Goal: Transaction & Acquisition: Purchase product/service

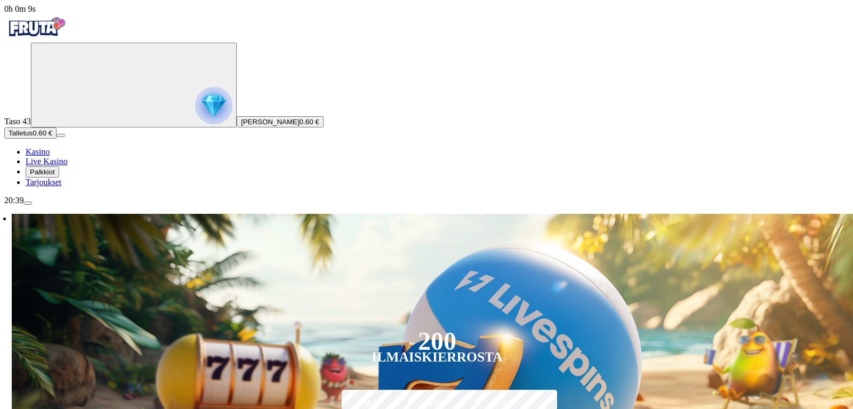
click at [195, 124] on img "Primary" at bounding box center [213, 105] width 37 height 37
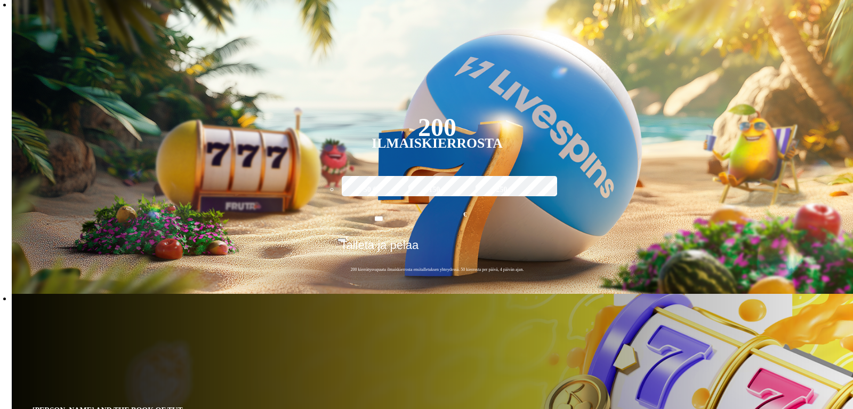
scroll to position [573, 0]
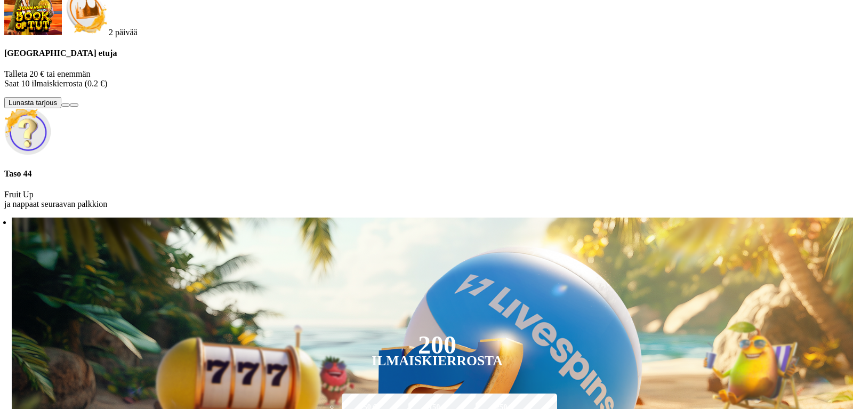
click at [70, 107] on button at bounding box center [65, 104] width 9 height 3
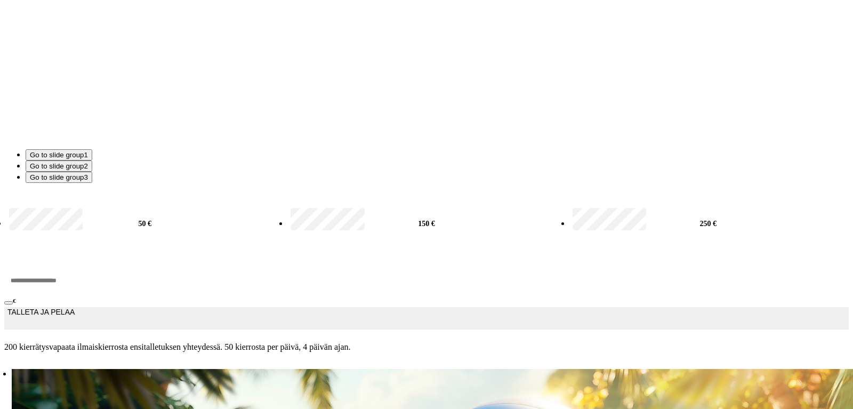
click at [76, 264] on input "***" at bounding box center [40, 280] width 72 height 32
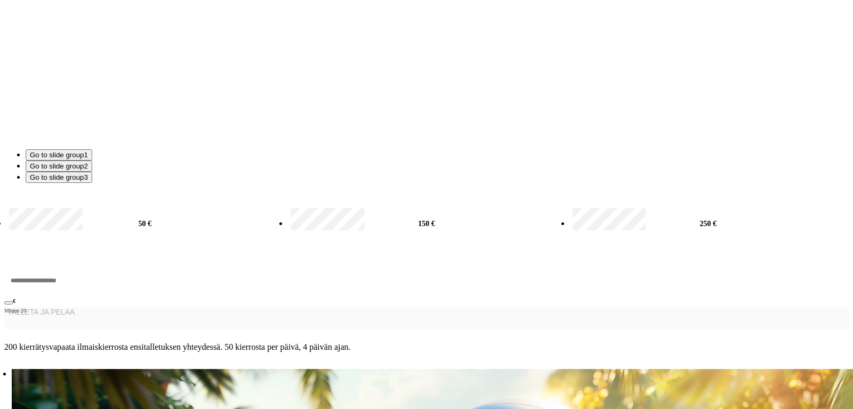
type input "*"
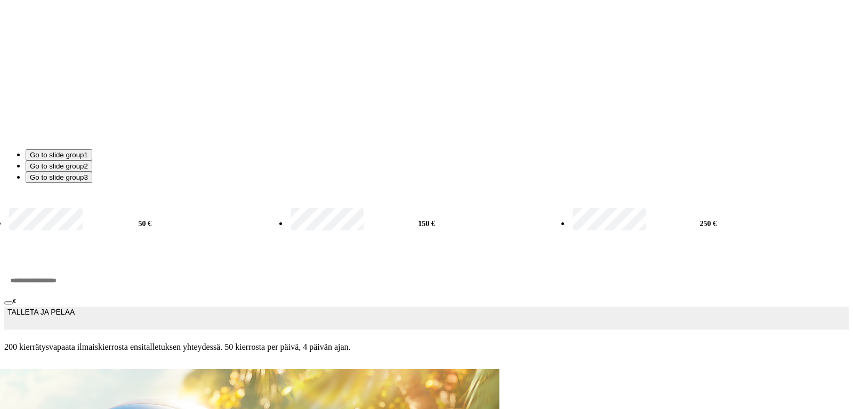
type input "**"
click at [194, 307] on button "TALLETA JA PELAA" at bounding box center [426, 318] width 844 height 22
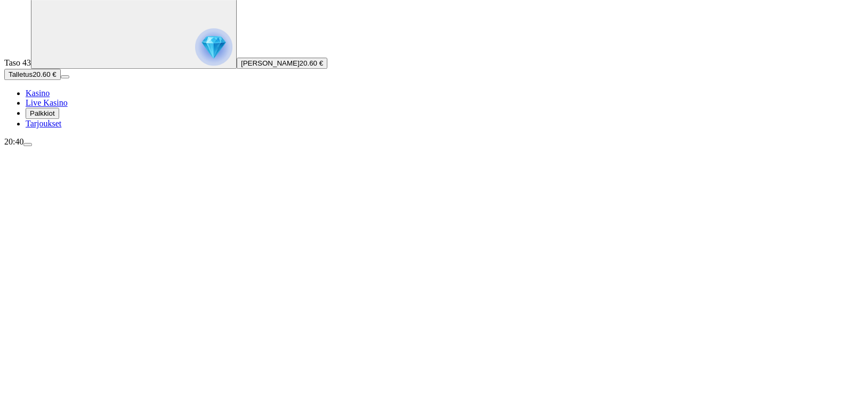
scroll to position [61, 0]
click at [195, 63] on img "Primary" at bounding box center [213, 44] width 37 height 37
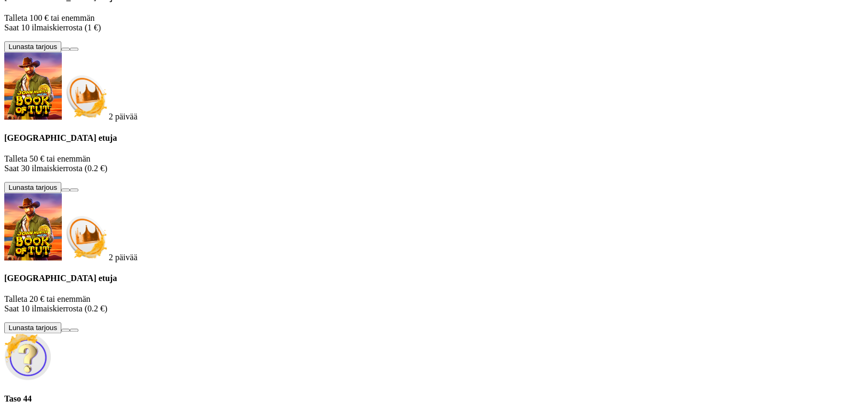
scroll to position [634, 0]
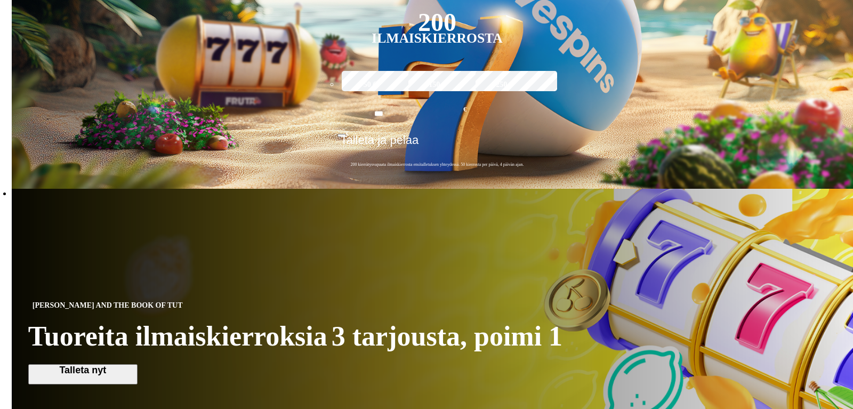
scroll to position [320, 0]
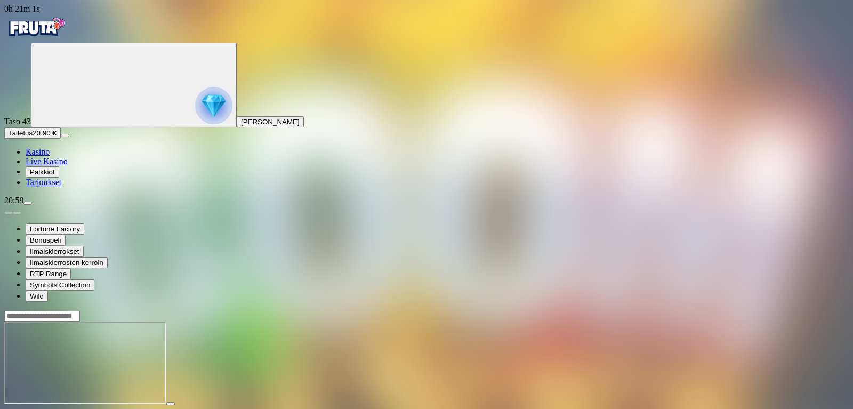
click at [9, 408] on span "close icon" at bounding box center [9, 413] width 0 height 0
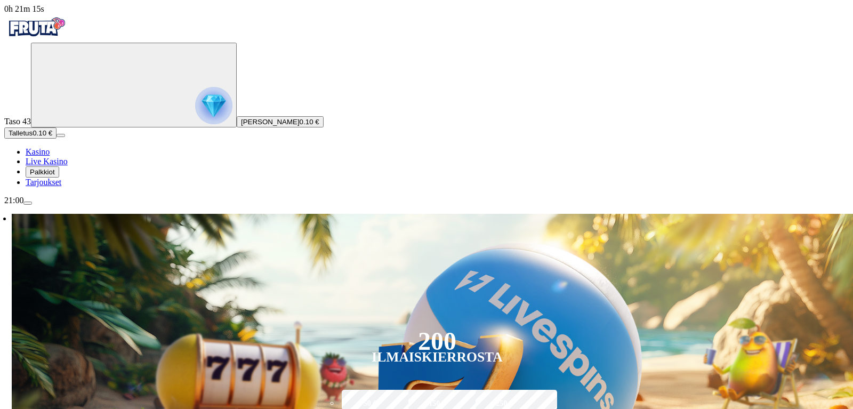
type input "*"
type input "**"
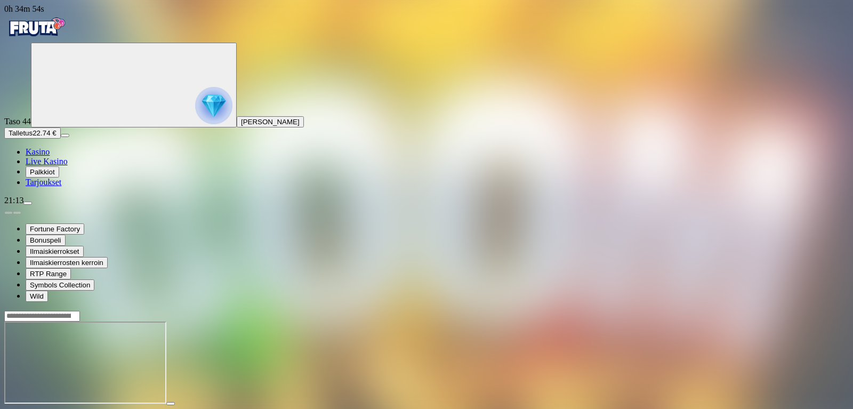
click at [9, 408] on span "close icon" at bounding box center [9, 413] width 0 height 0
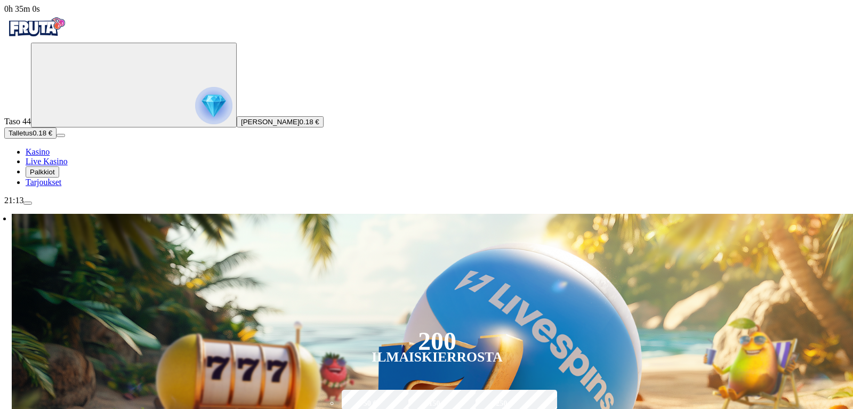
click at [33, 137] on span "Talletus" at bounding box center [21, 133] width 24 height 8
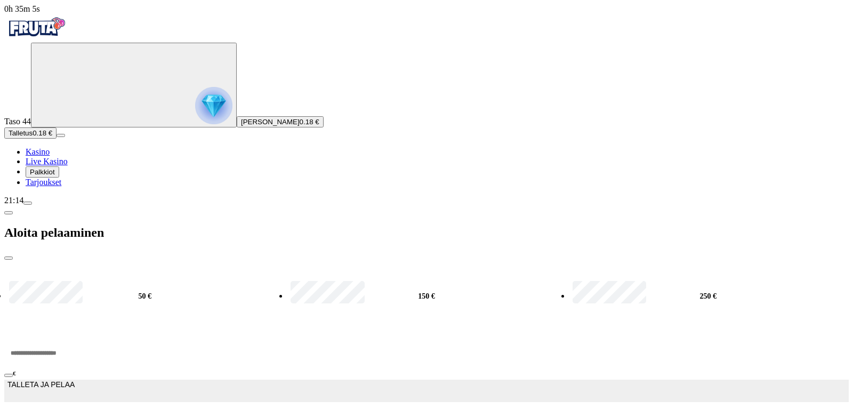
click at [76, 337] on input "***" at bounding box center [40, 353] width 72 height 32
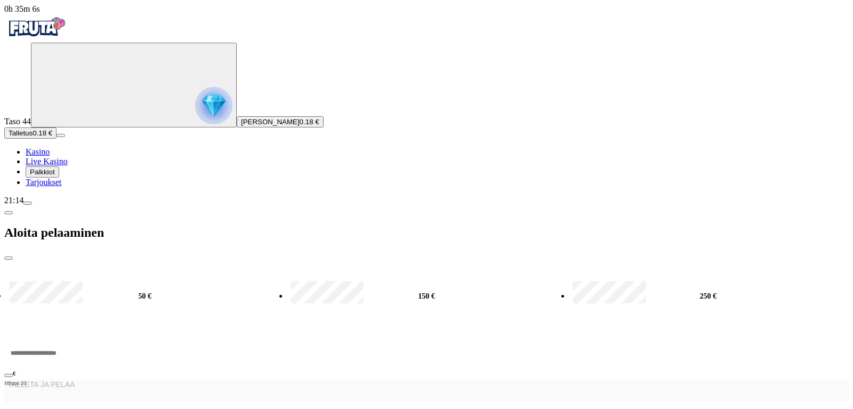
type input "*"
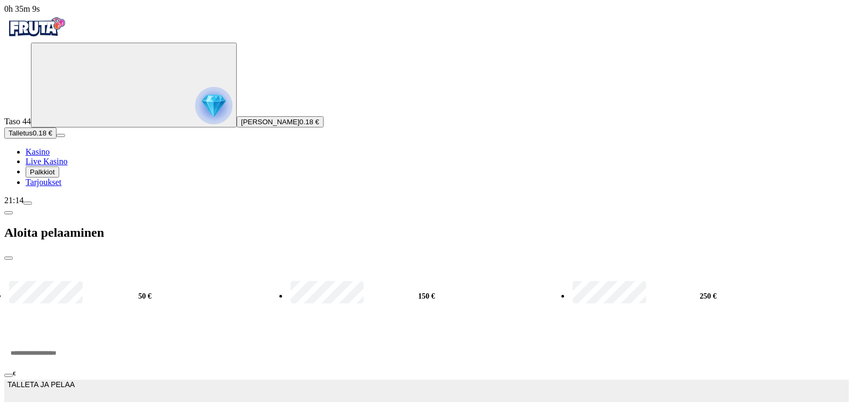
type input "**"
click at [195, 379] on button "TALLETA JA PELAA" at bounding box center [426, 390] width 844 height 22
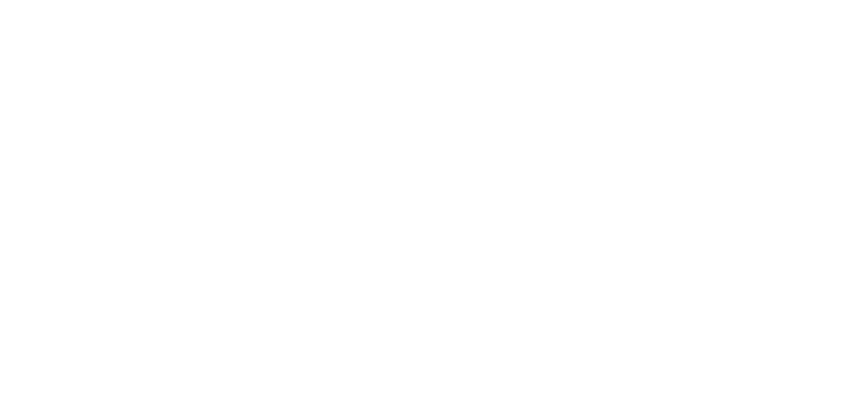
scroll to position [223, 0]
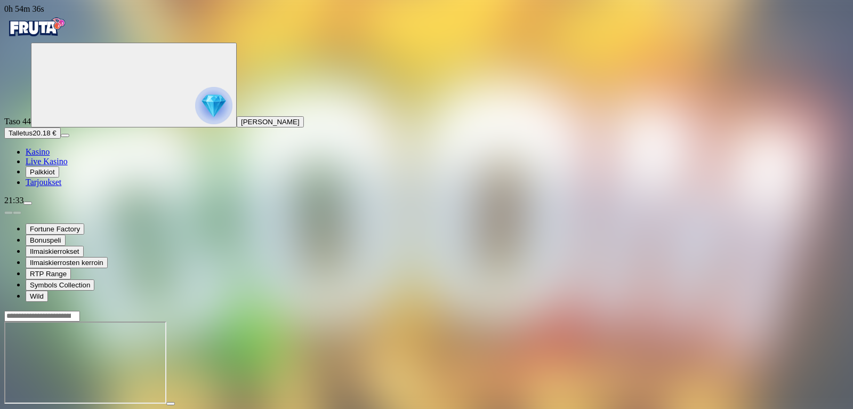
click at [146, 310] on div at bounding box center [426, 362] width 844 height 105
click at [195, 124] on img "Primary" at bounding box center [213, 105] width 37 height 37
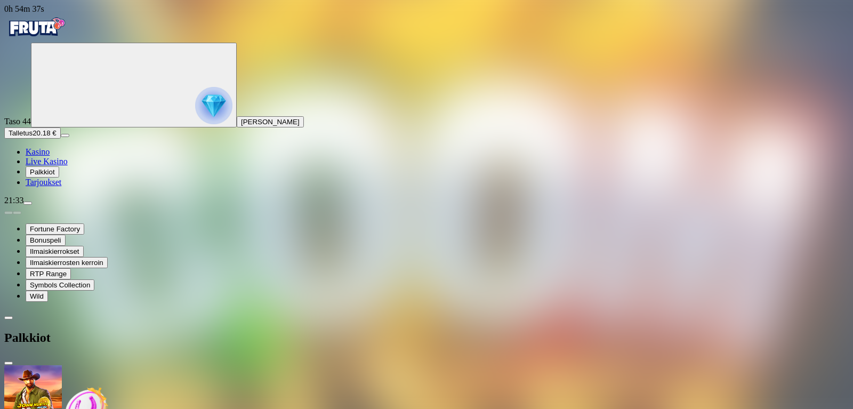
scroll to position [74, 0]
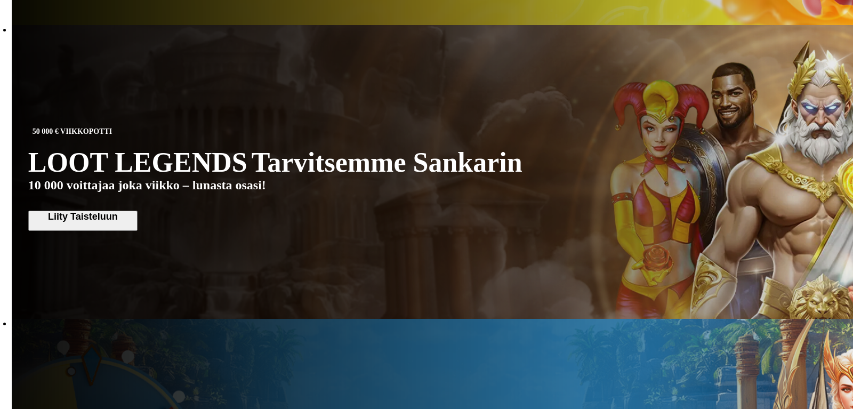
scroll to position [1924, 0]
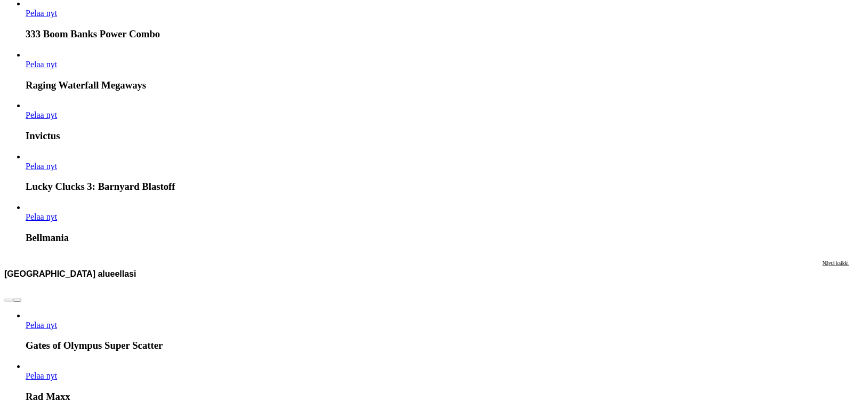
scroll to position [2022, 0]
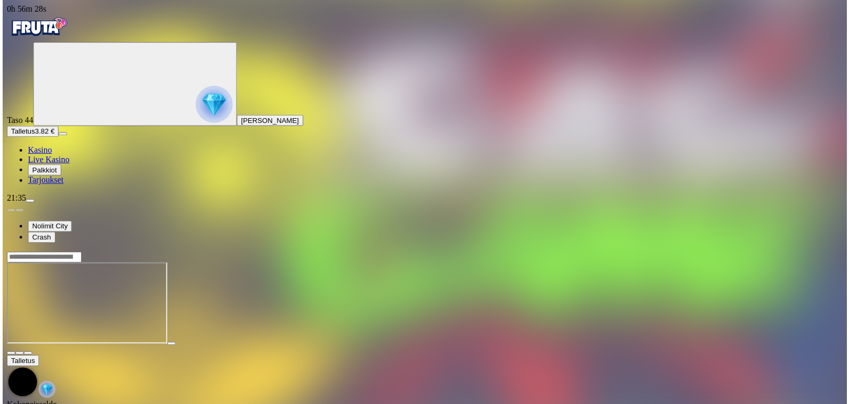
scroll to position [74, 0]
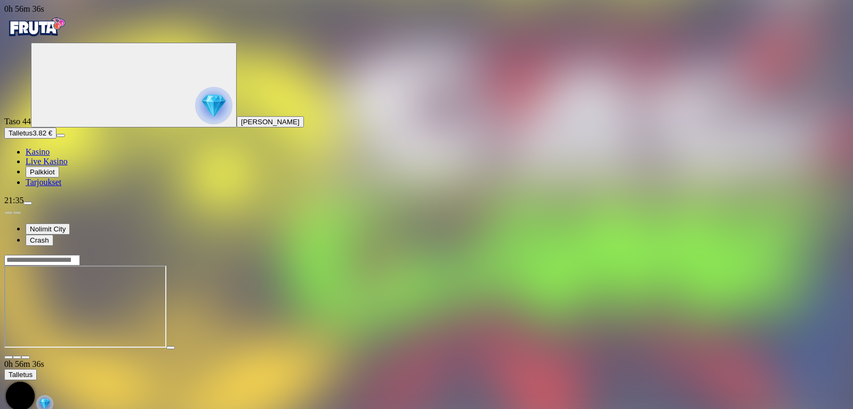
click at [17, 357] on span "chevron-down icon" at bounding box center [17, 357] width 0 height 0
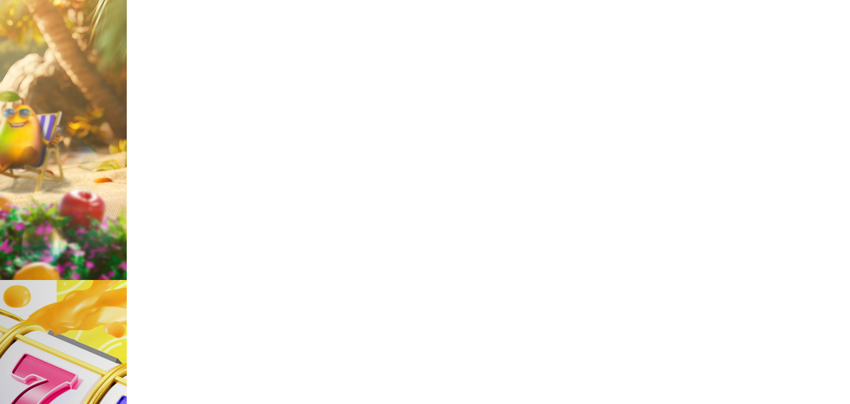
scroll to position [380, 0]
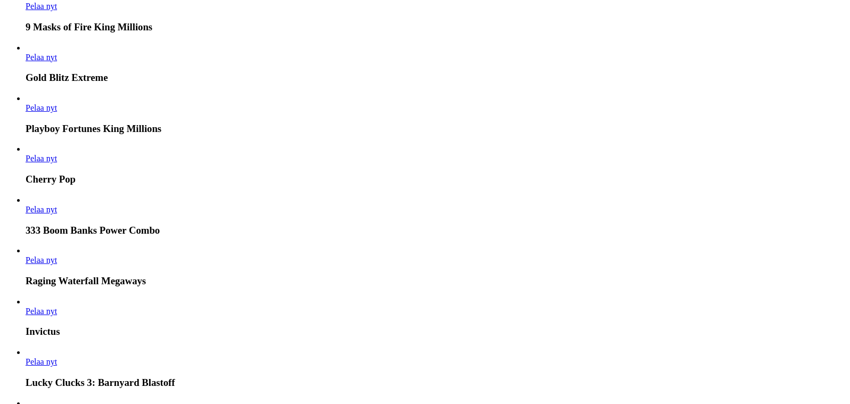
scroll to position [1877, 0]
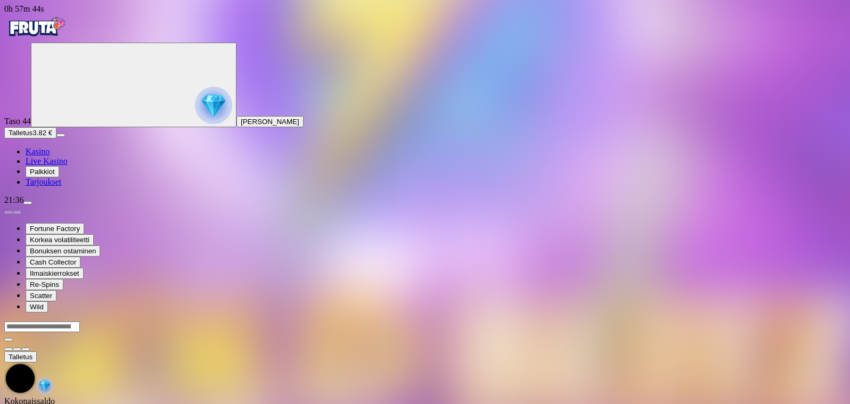
scroll to position [74, 0]
